Goal: Find specific page/section: Find specific page/section

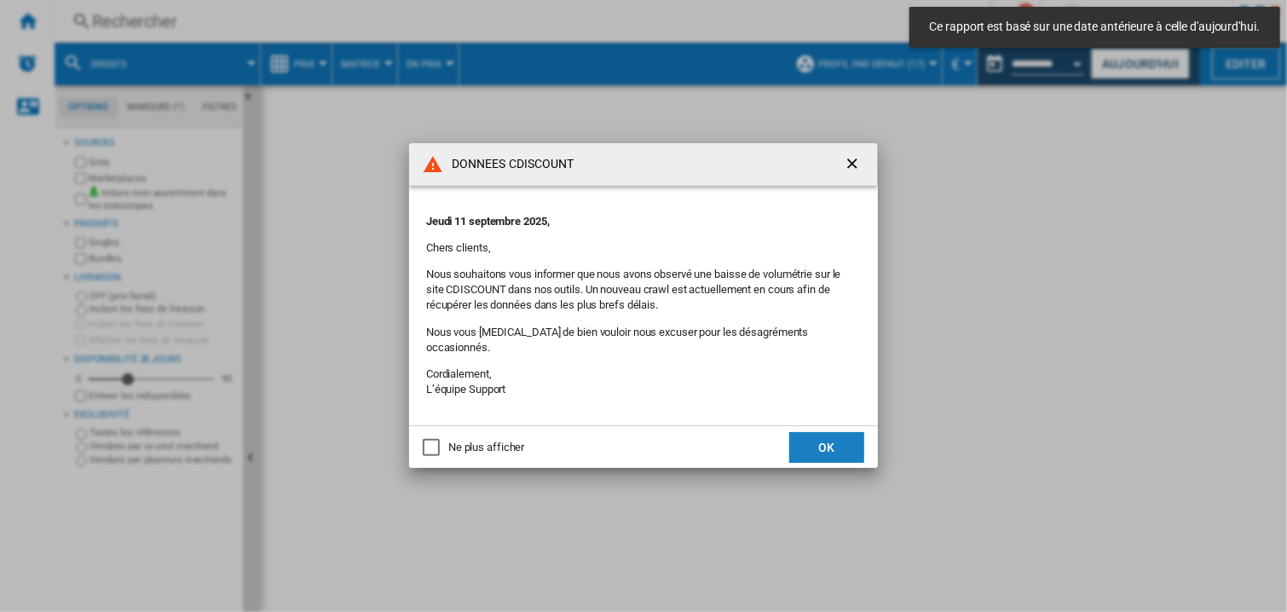
click at [844, 437] on button "OK" at bounding box center [826, 447] width 75 height 31
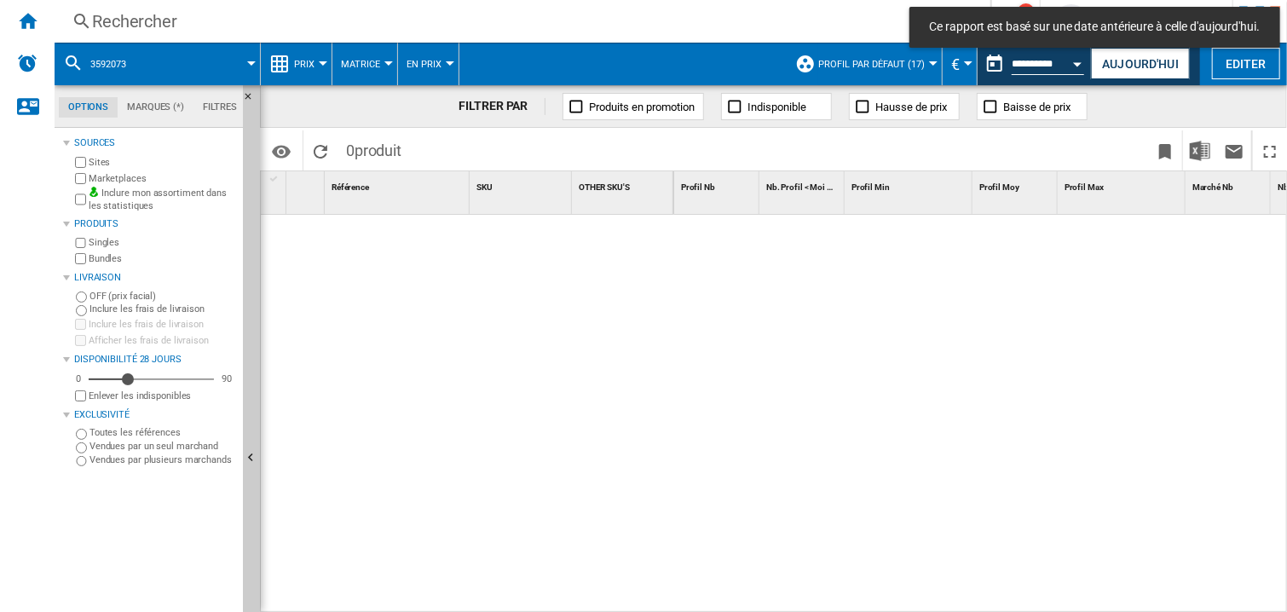
click at [1072, 61] on button "Open calendar" at bounding box center [1078, 61] width 31 height 31
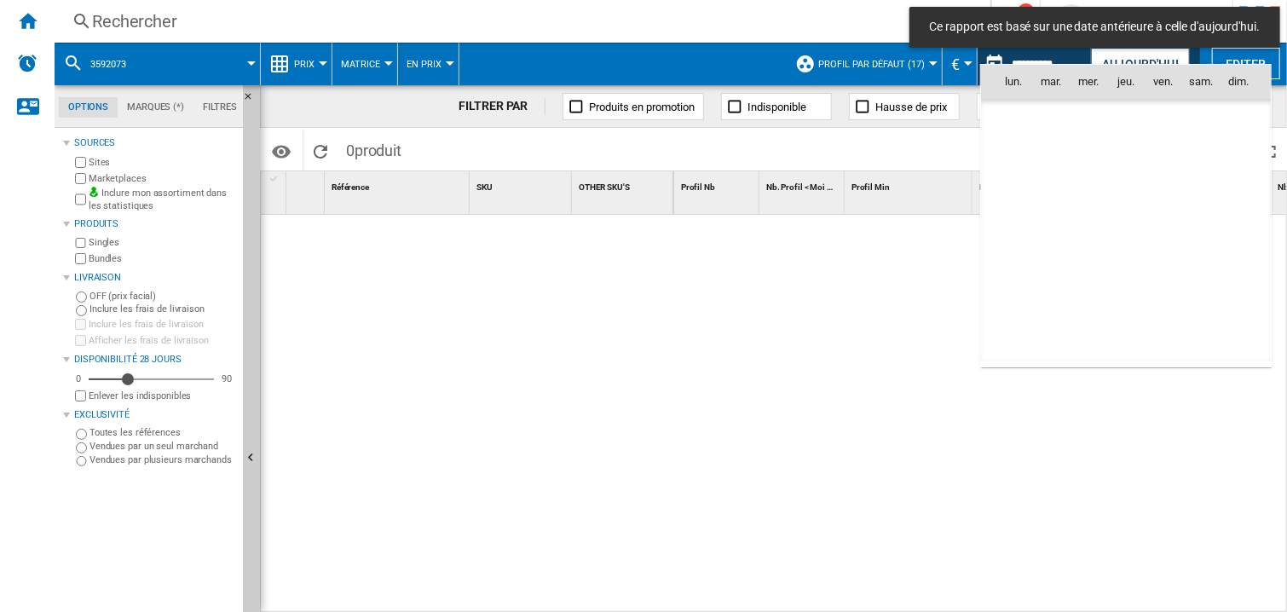
scroll to position [5194, 0]
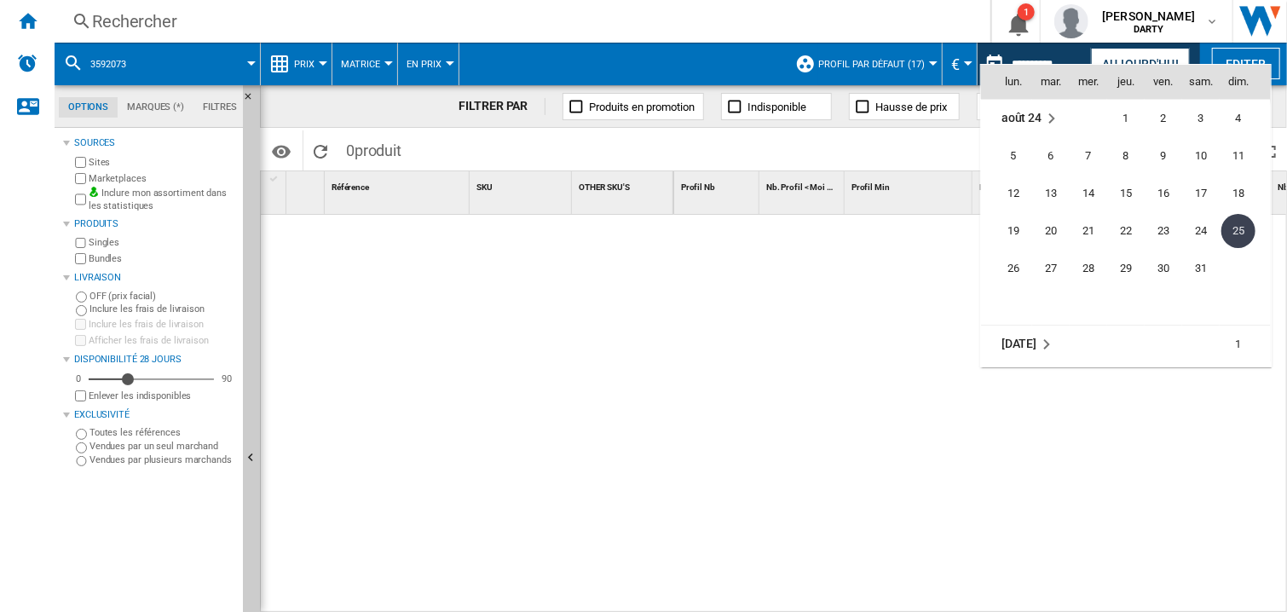
click at [1059, 112] on md-icon "August 2024" at bounding box center [1051, 118] width 20 height 20
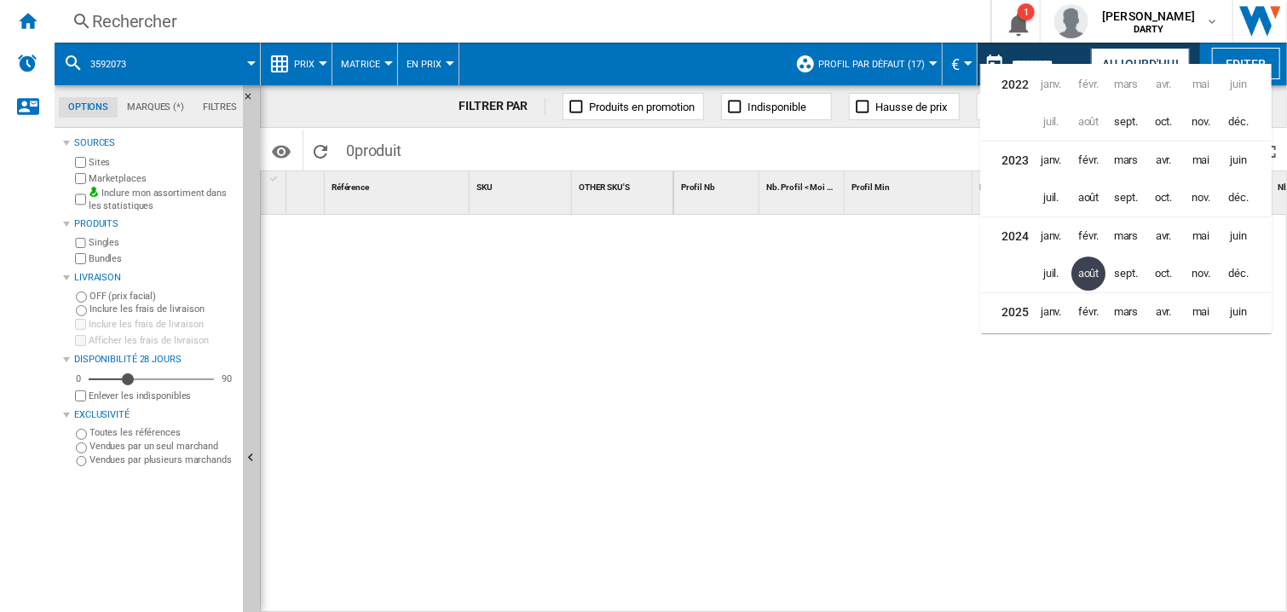
scroll to position [37, 0]
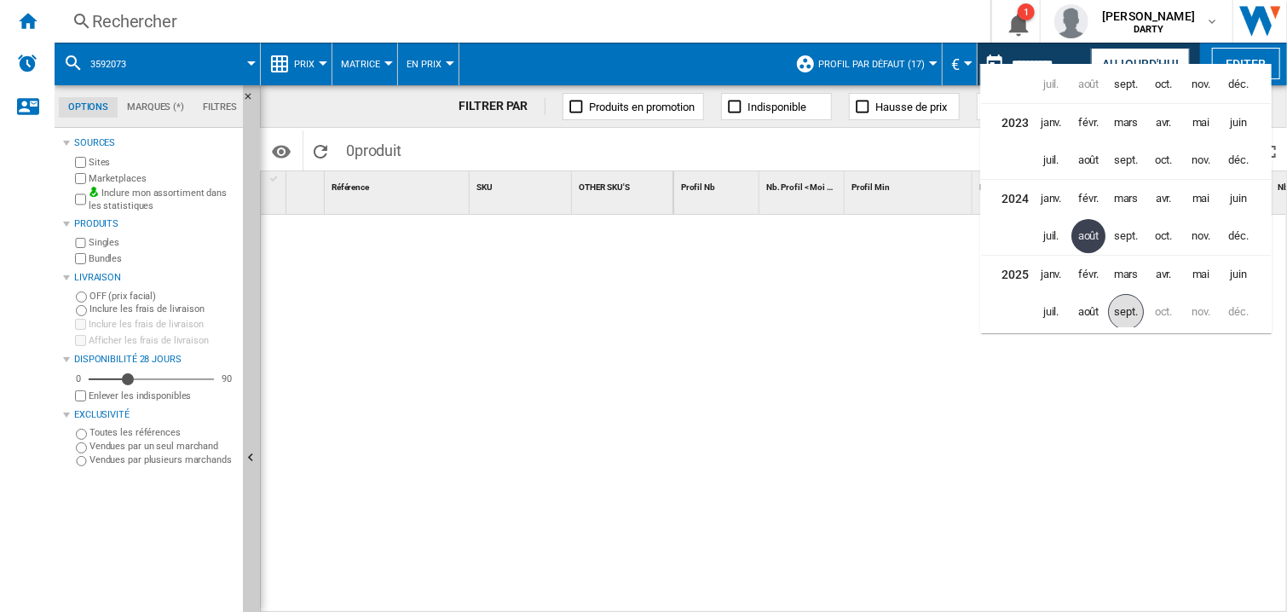
click at [1137, 314] on span "sept." at bounding box center [1126, 312] width 36 height 36
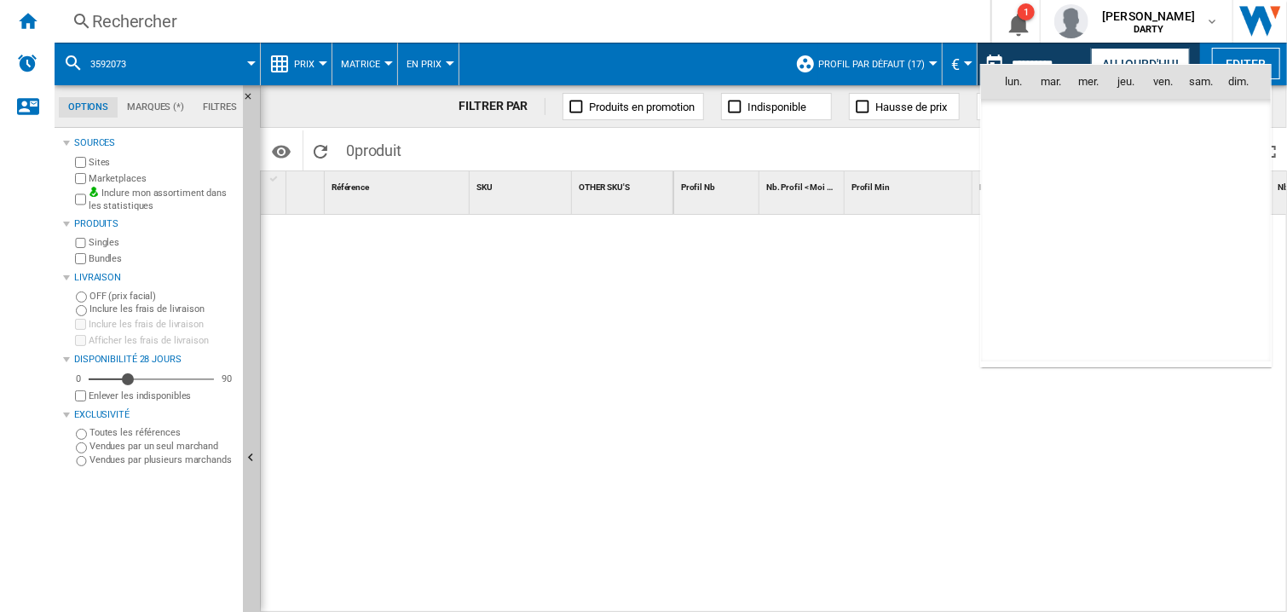
scroll to position [8129, 0]
click at [1233, 153] on span "7" at bounding box center [1238, 157] width 34 height 34
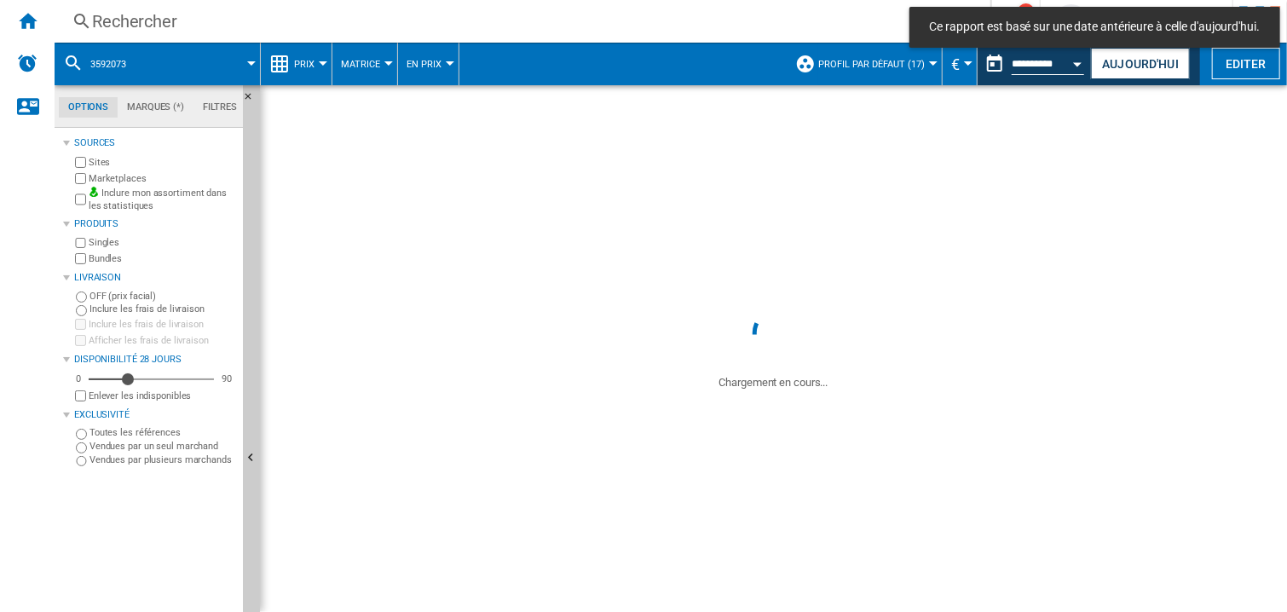
click at [141, 28] on div "Rechercher" at bounding box center [519, 21] width 854 height 24
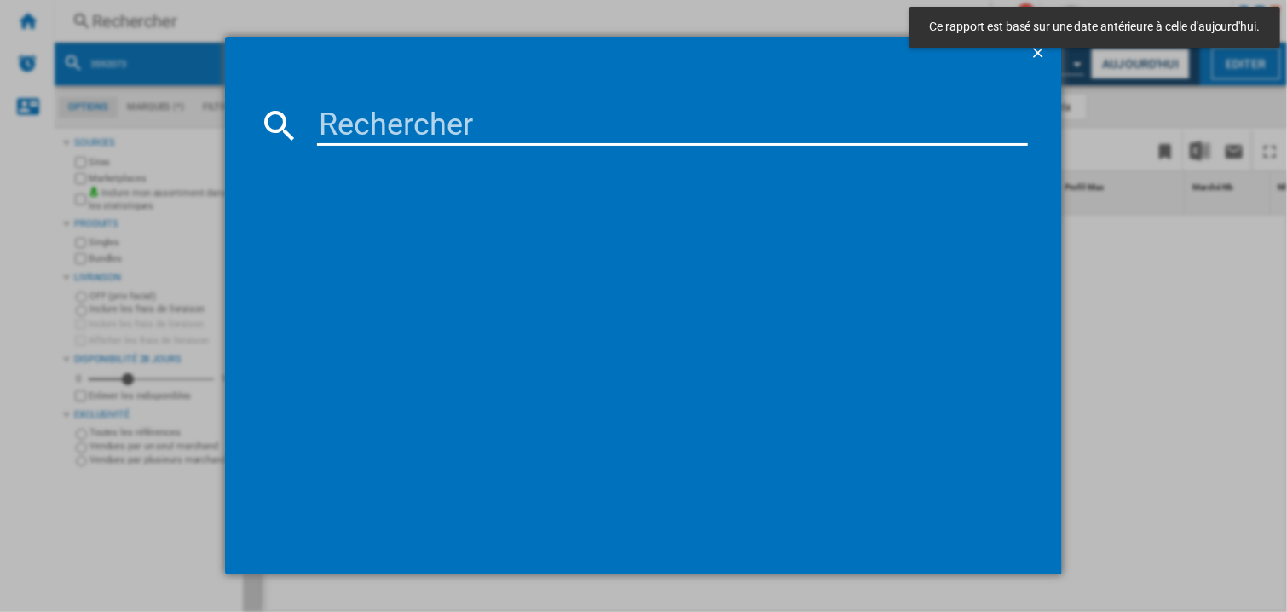
click at [359, 130] on input at bounding box center [672, 125] width 711 height 41
paste input "7869940"
type input "7869940"
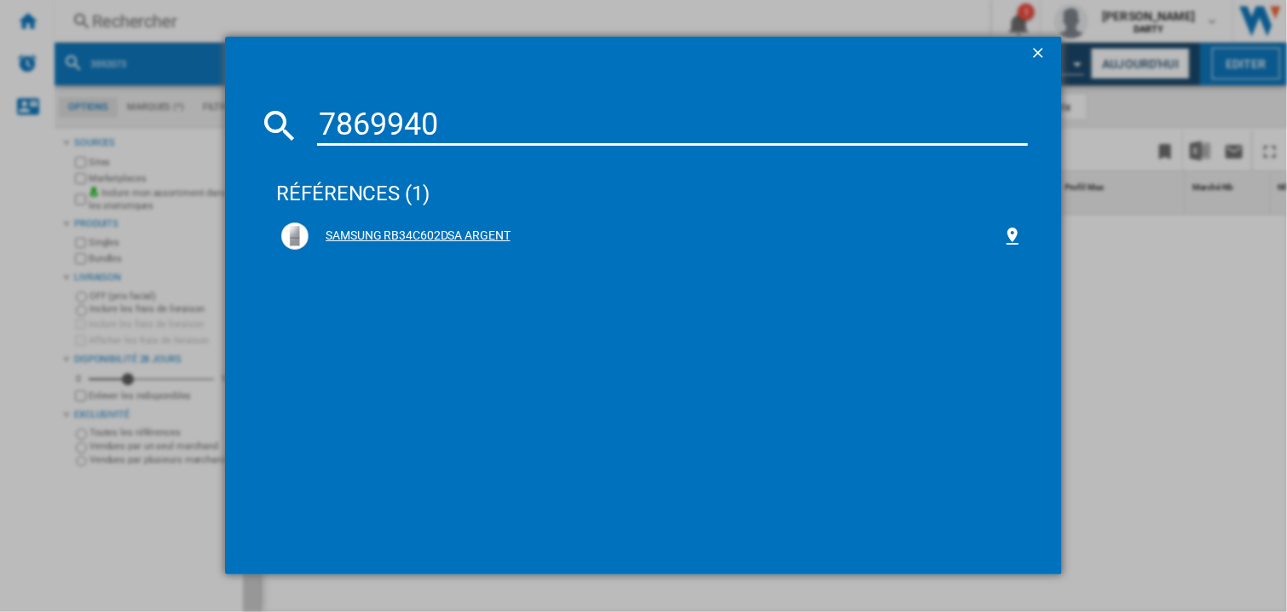
click at [478, 233] on div "SAMSUNG RB34C602DSA ARGENT" at bounding box center [655, 236] width 694 height 17
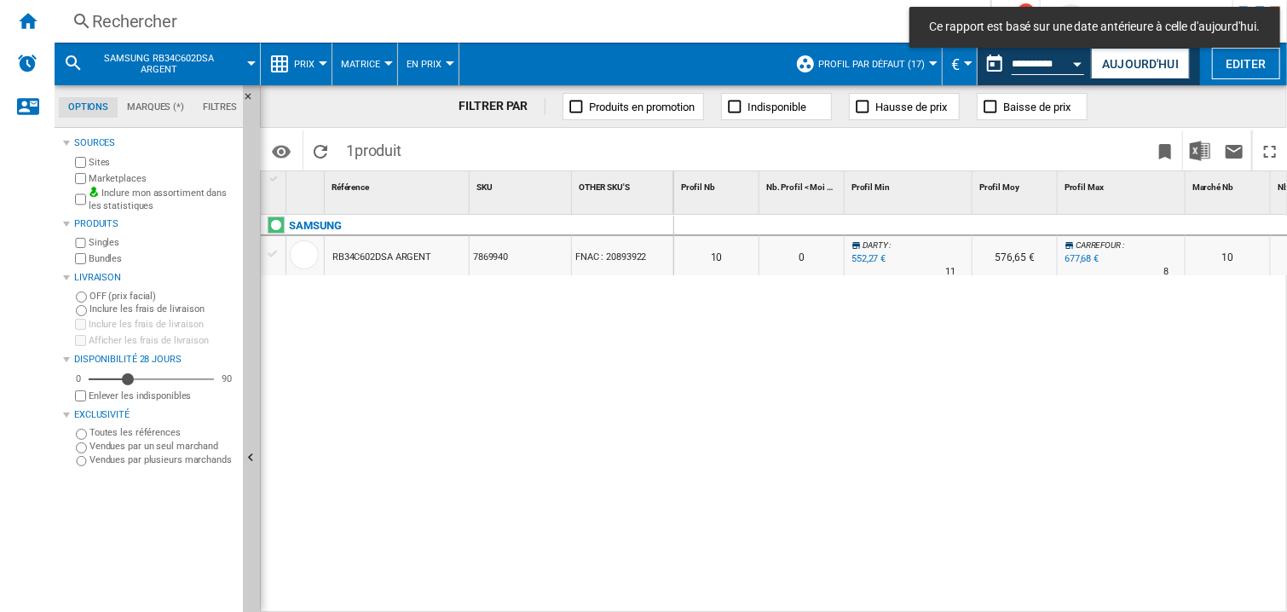
click at [1084, 224] on div at bounding box center [1122, 226] width 128 height 20
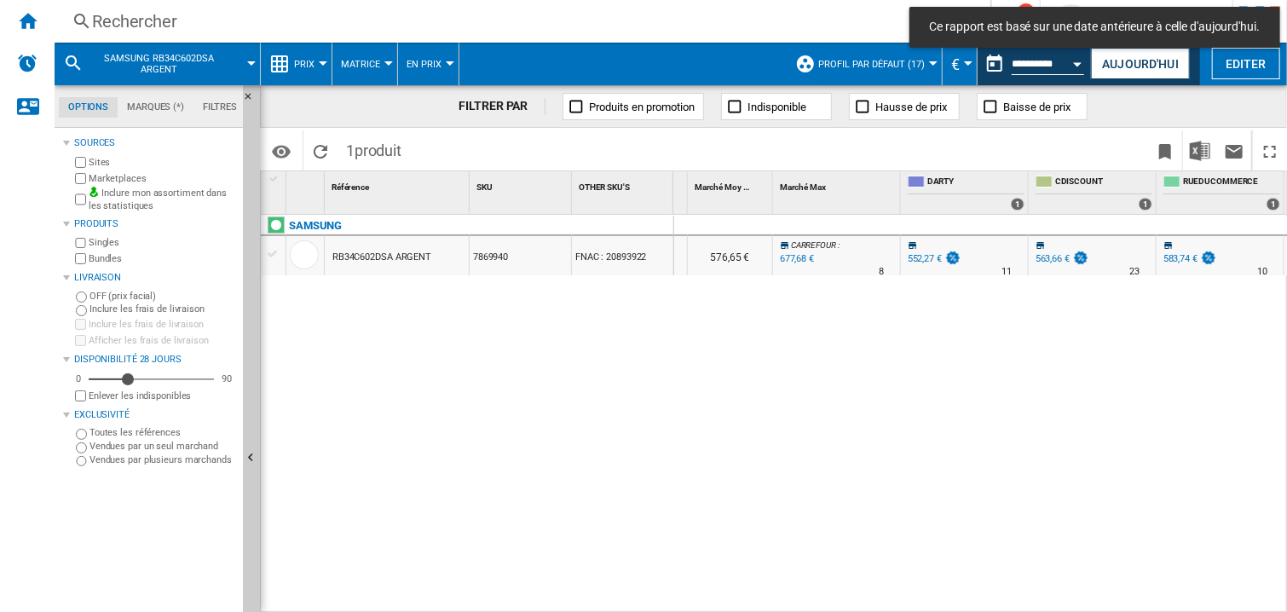
scroll to position [0, 1563]
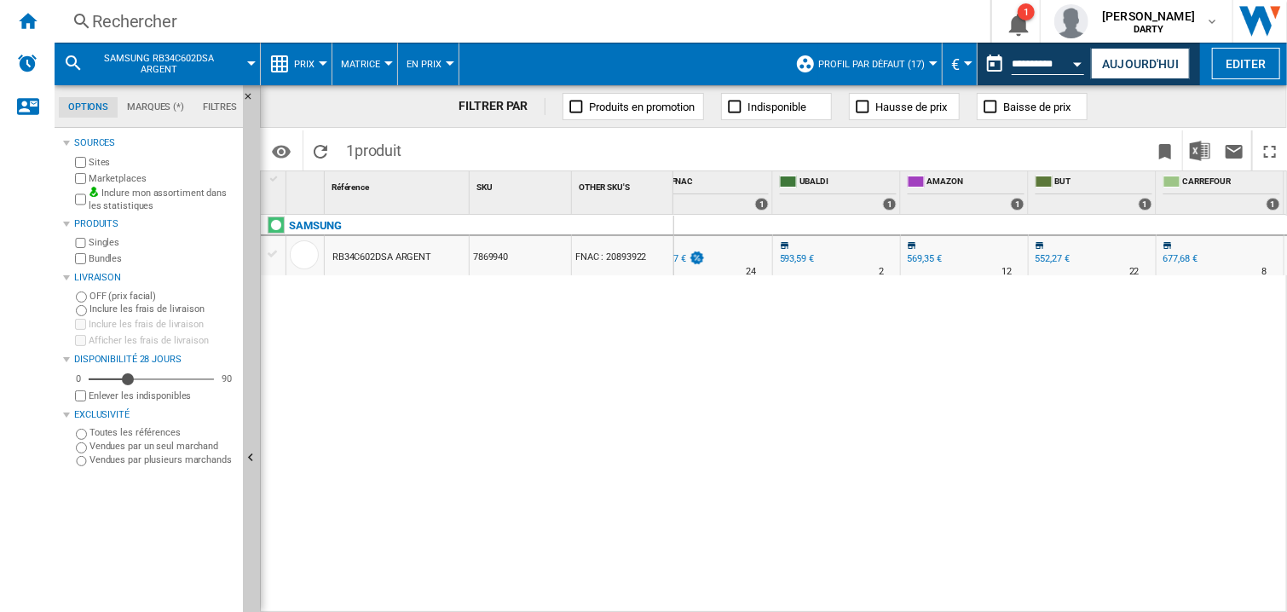
click at [1000, 453] on div "0 0 0 0 10 0 [PERSON_NAME] : 0.0 % 552,27 € % N/A 11 [PERSON_NAME] : 576,65 € […" at bounding box center [981, 414] width 614 height 399
click at [873, 423] on div "0 0 0 0 10 0 [PERSON_NAME] : 0.0 % 552,27 € % N/A 11 [PERSON_NAME] : 576,65 € […" at bounding box center [981, 414] width 614 height 399
click at [796, 347] on div "0 0 0 0 10 0 [PERSON_NAME] : 0.0 % 552,27 € % N/A 11 [PERSON_NAME] : 576,65 € […" at bounding box center [981, 414] width 614 height 399
click at [782, 350] on div "0 0 0 0 10 0 [PERSON_NAME] : 0.0 % 552,27 € % N/A 11 [PERSON_NAME] : 576,65 € […" at bounding box center [981, 414] width 614 height 399
